Goal: Task Accomplishment & Management: Manage account settings

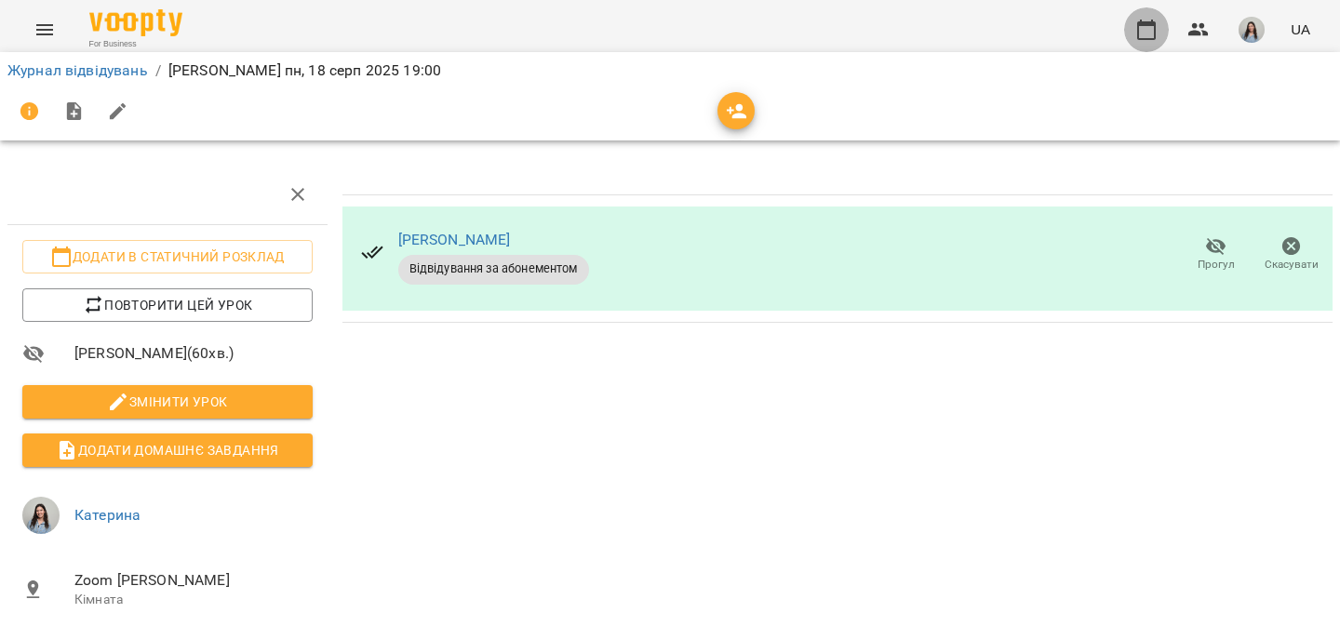
click at [1142, 35] on icon "button" at bounding box center [1147, 30] width 22 height 22
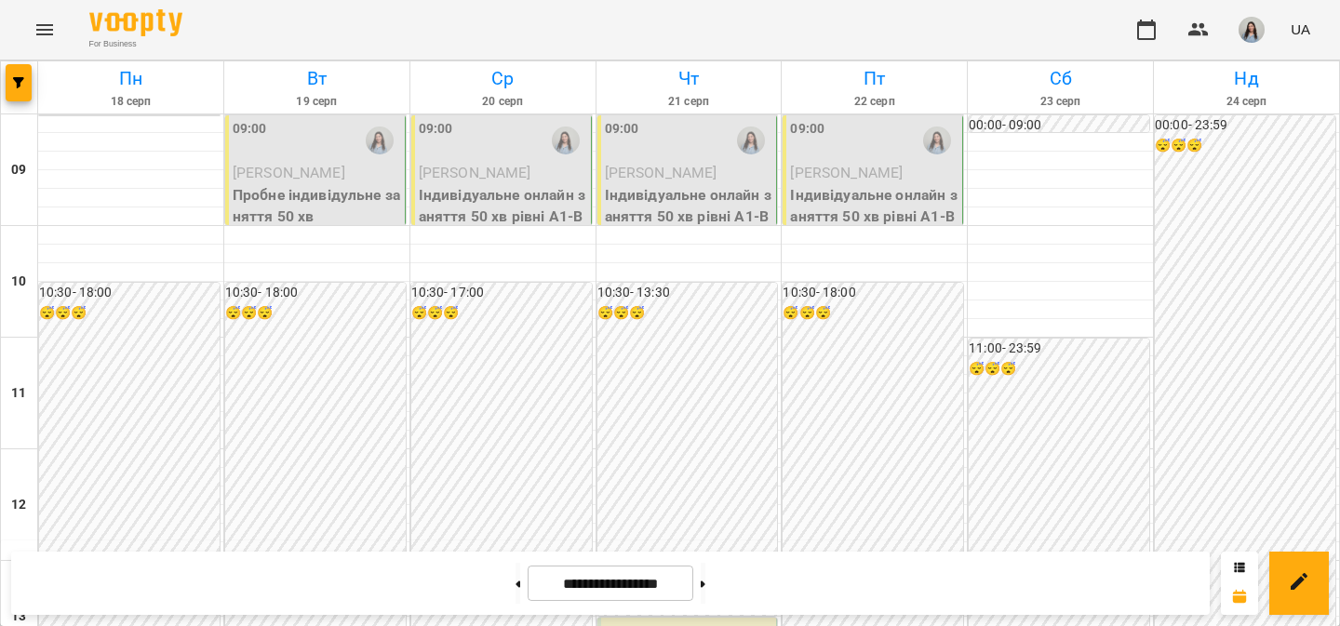
click at [290, 192] on p "Пробне індивідульне заняття 50 хв" at bounding box center [317, 206] width 168 height 44
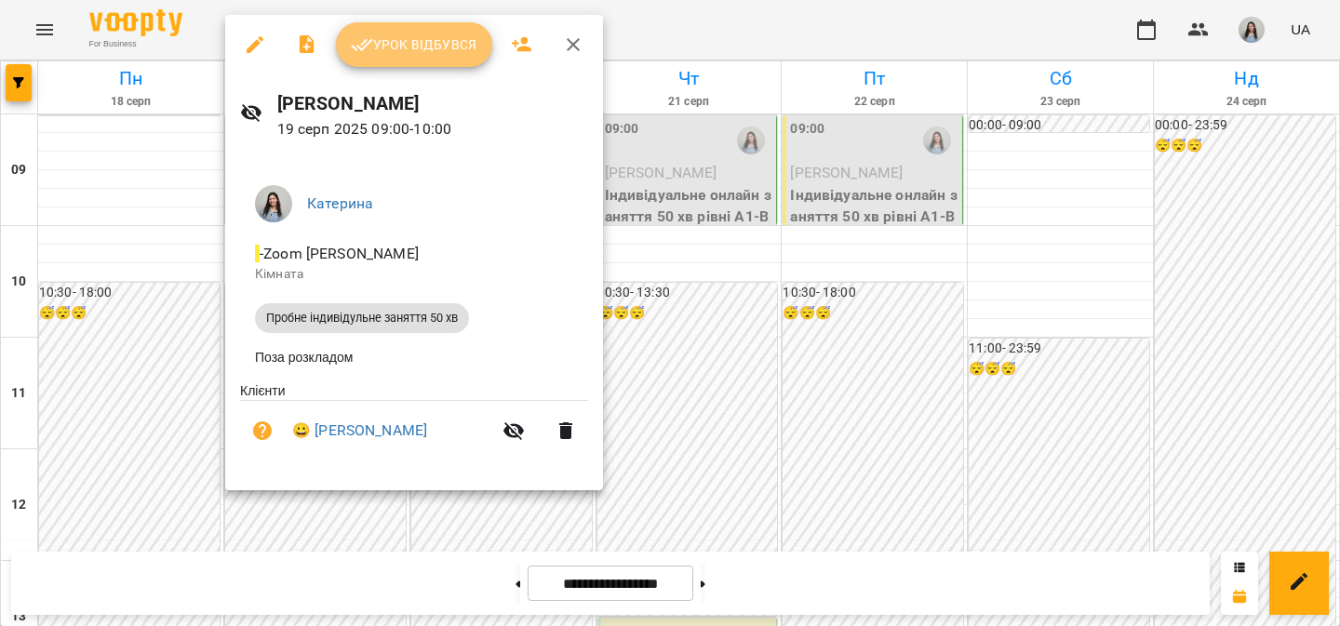
click at [425, 38] on span "Урок відбувся" at bounding box center [414, 45] width 127 height 22
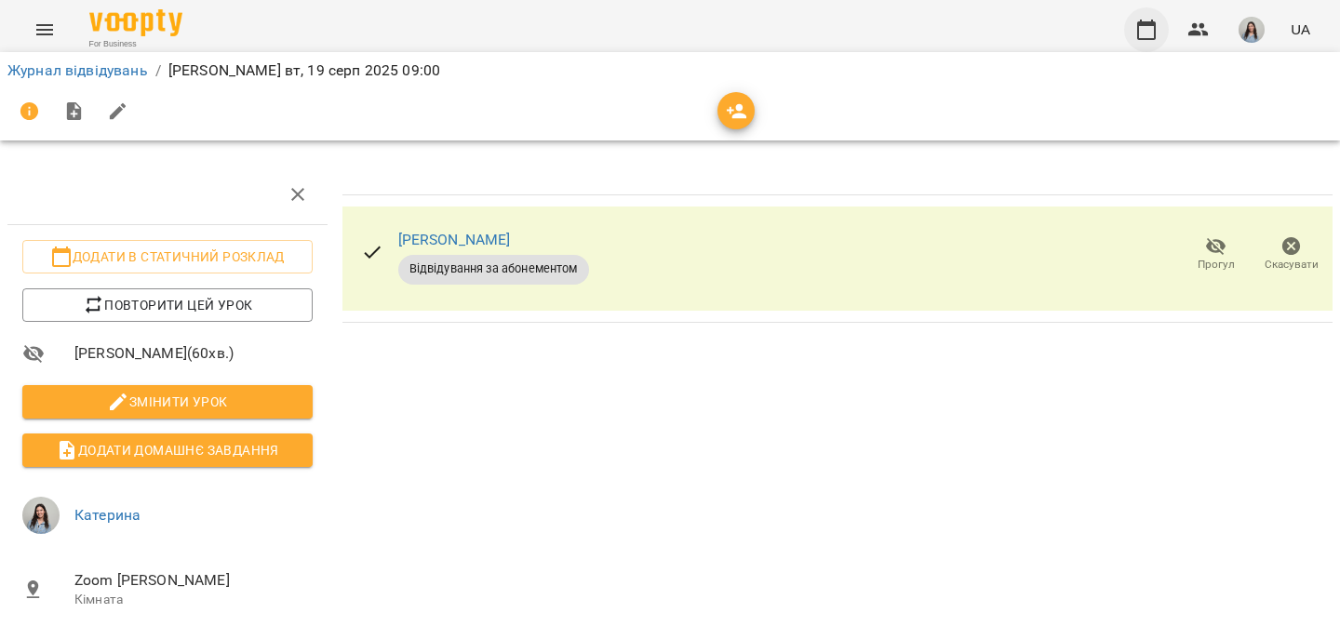
click at [1148, 32] on icon "button" at bounding box center [1147, 30] width 22 height 22
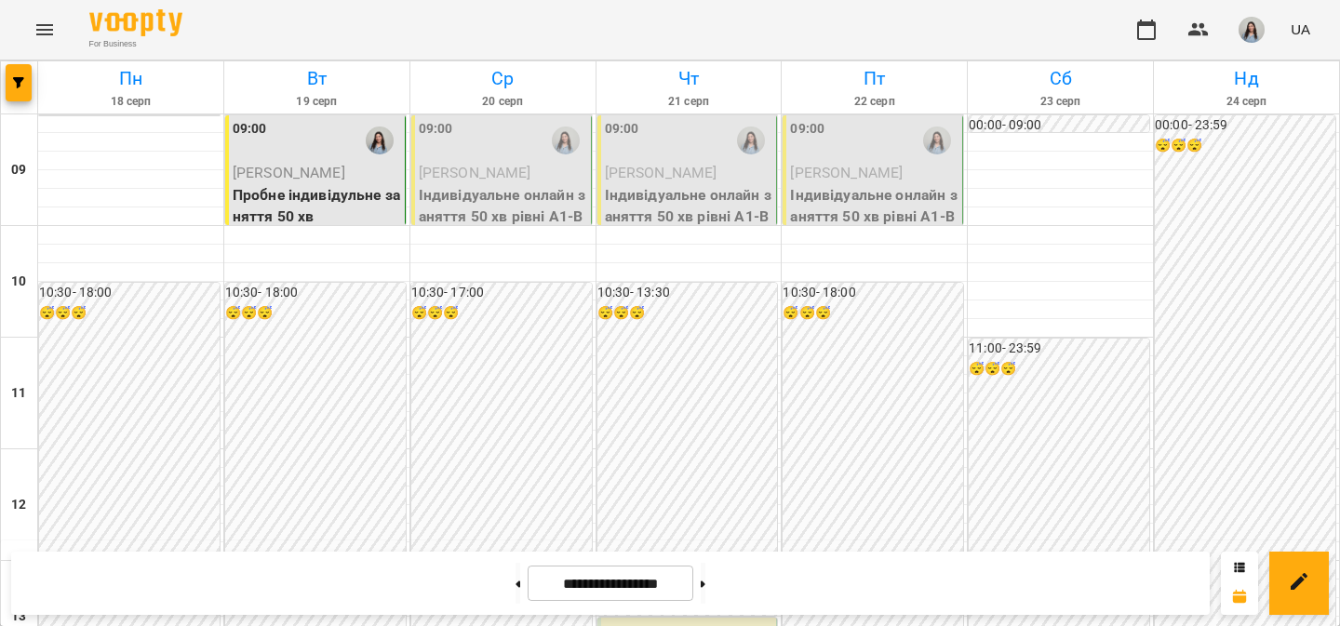
scroll to position [992, 0]
